Goal: Transaction & Acquisition: Purchase product/service

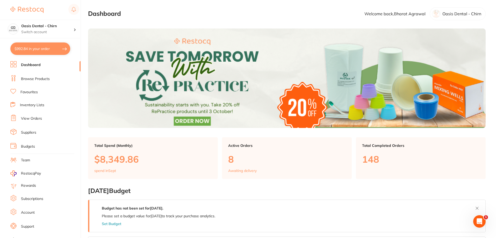
click at [32, 48] on button "$992.84 in your order" at bounding box center [40, 48] width 60 height 12
checkbox input "true"
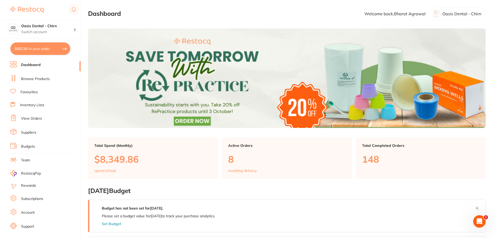
checkbox input "true"
